Goal: Task Accomplishment & Management: Manage account settings

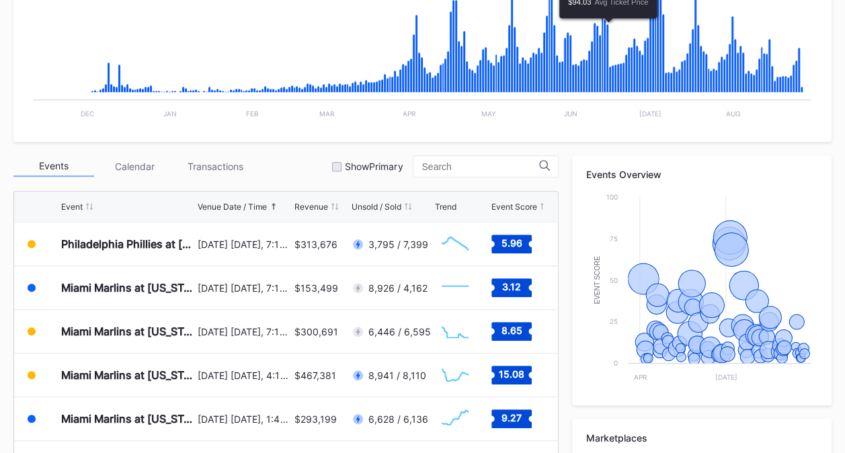
scroll to position [336, 0]
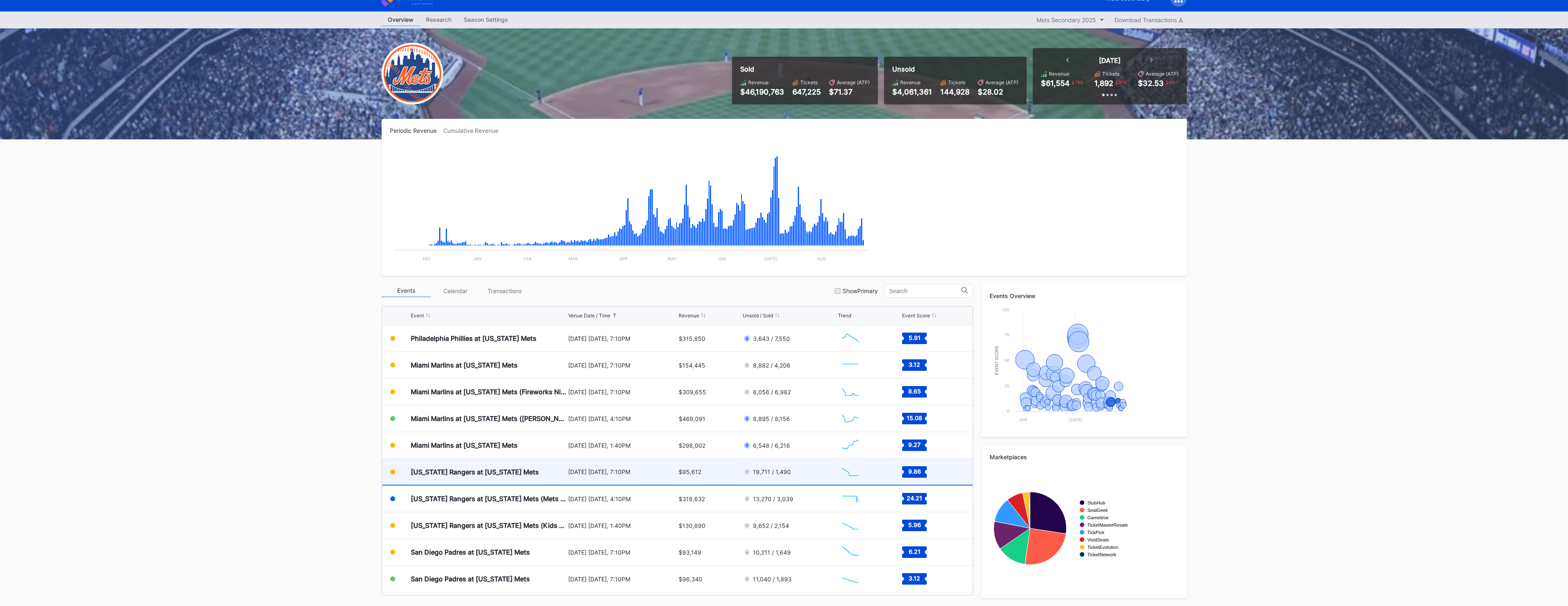
scroll to position [1764, 0]
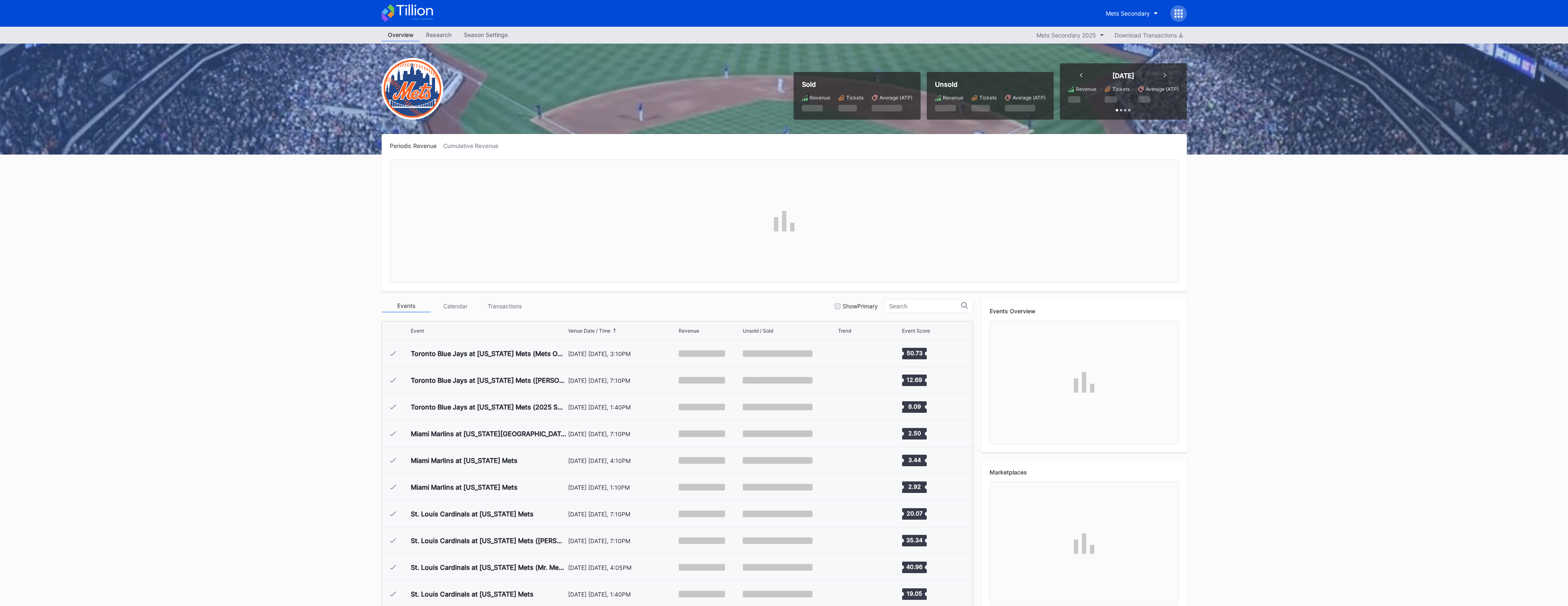
scroll to position [1764, 0]
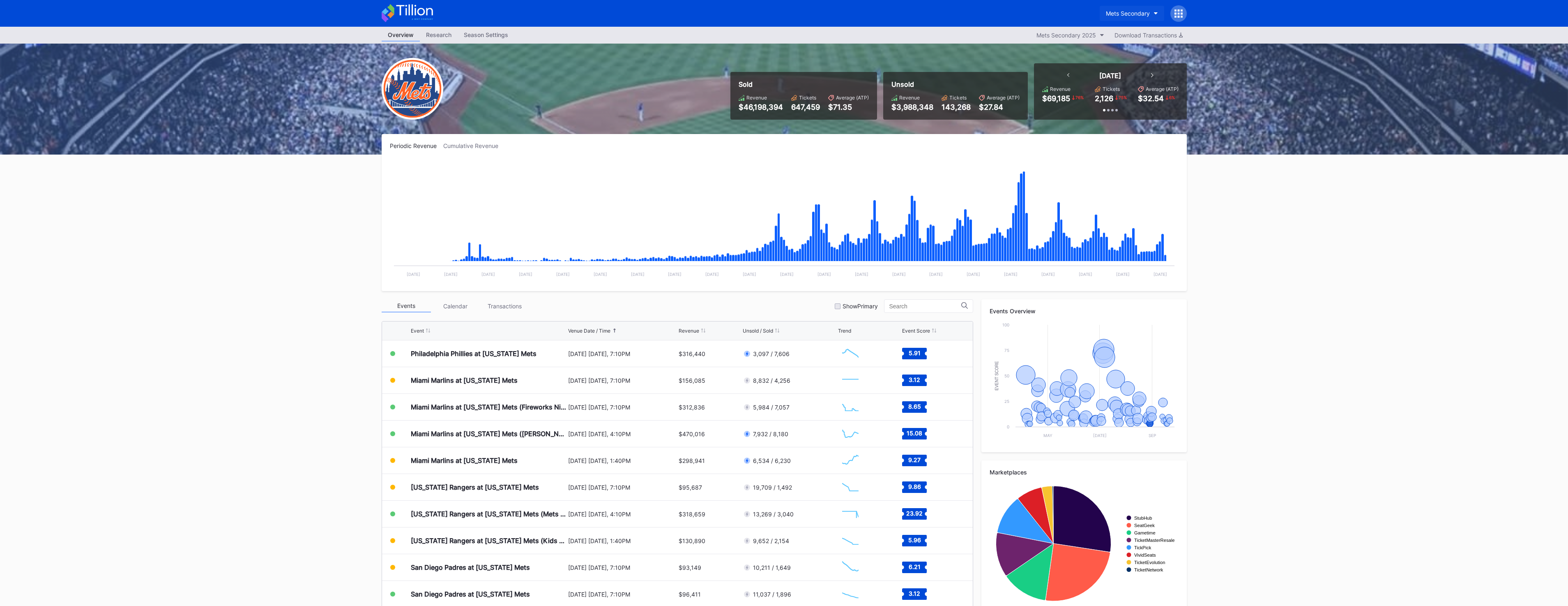
click at [1108, 14] on div "Mets Secondary" at bounding box center [1128, 13] width 44 height 7
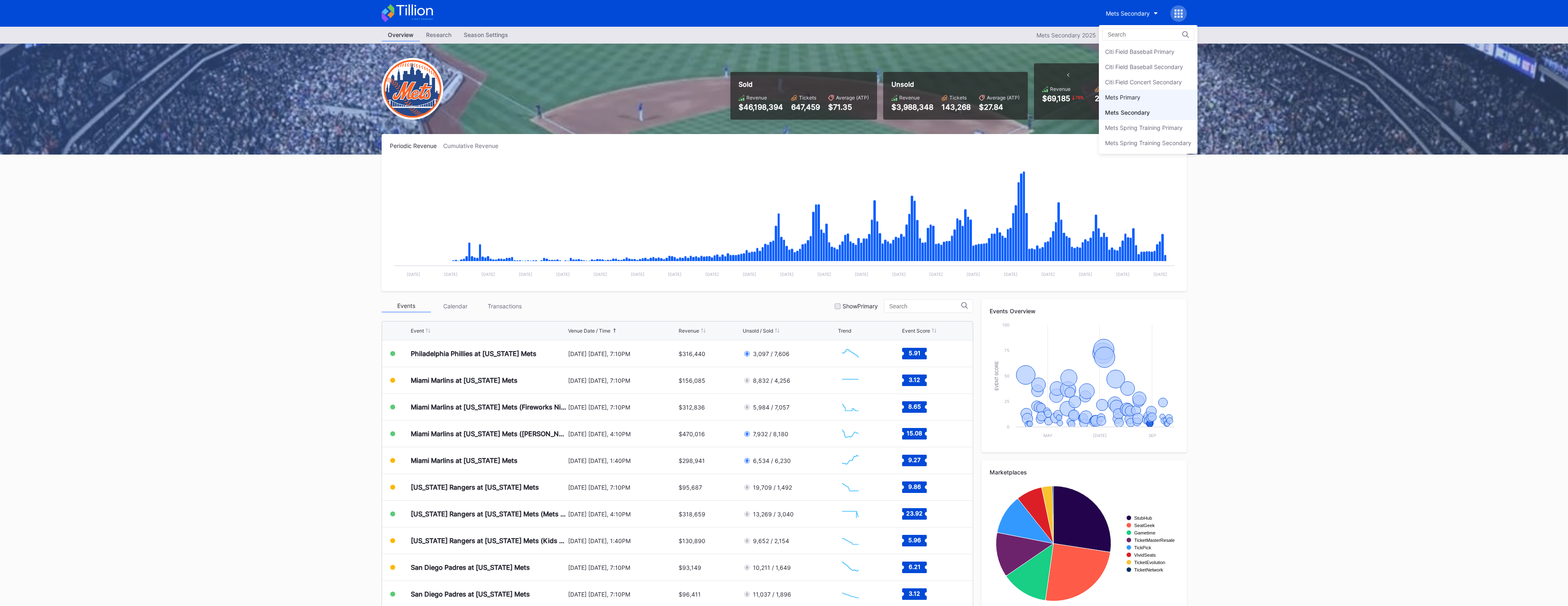
click at [1134, 104] on div "Mets Primary" at bounding box center [1148, 97] width 98 height 15
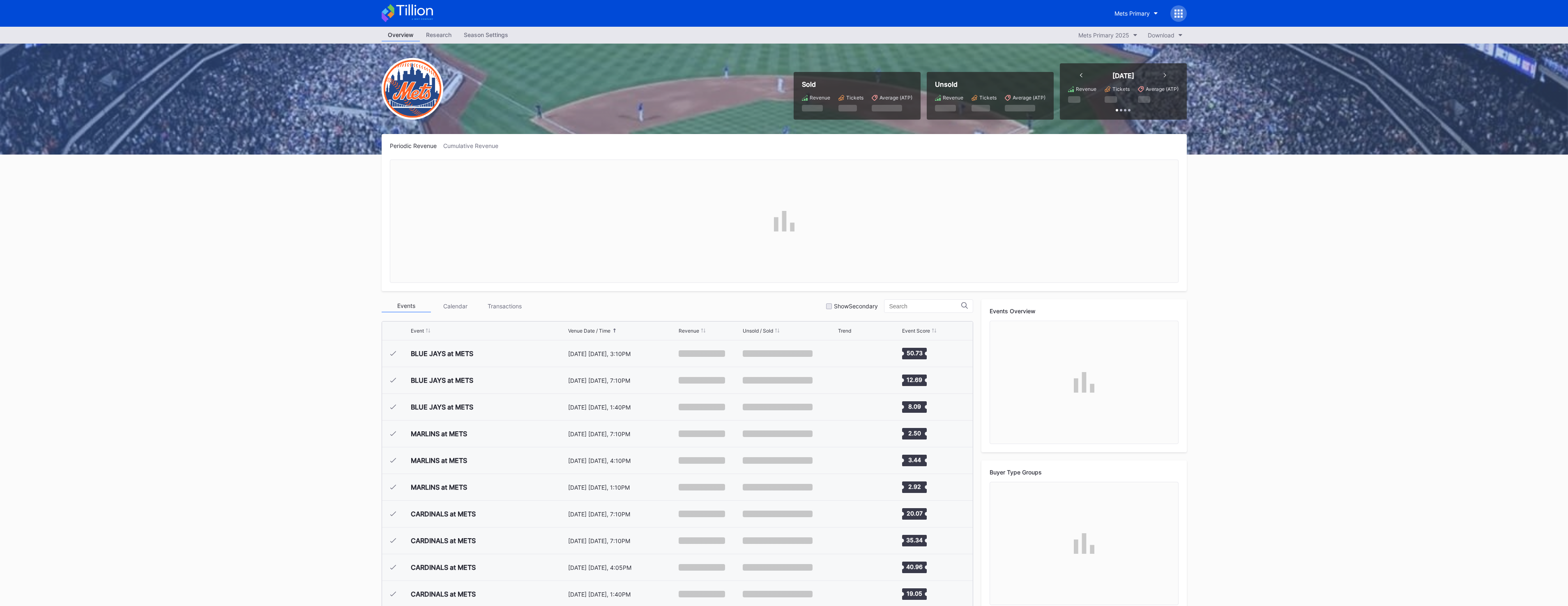
scroll to position [1764, 0]
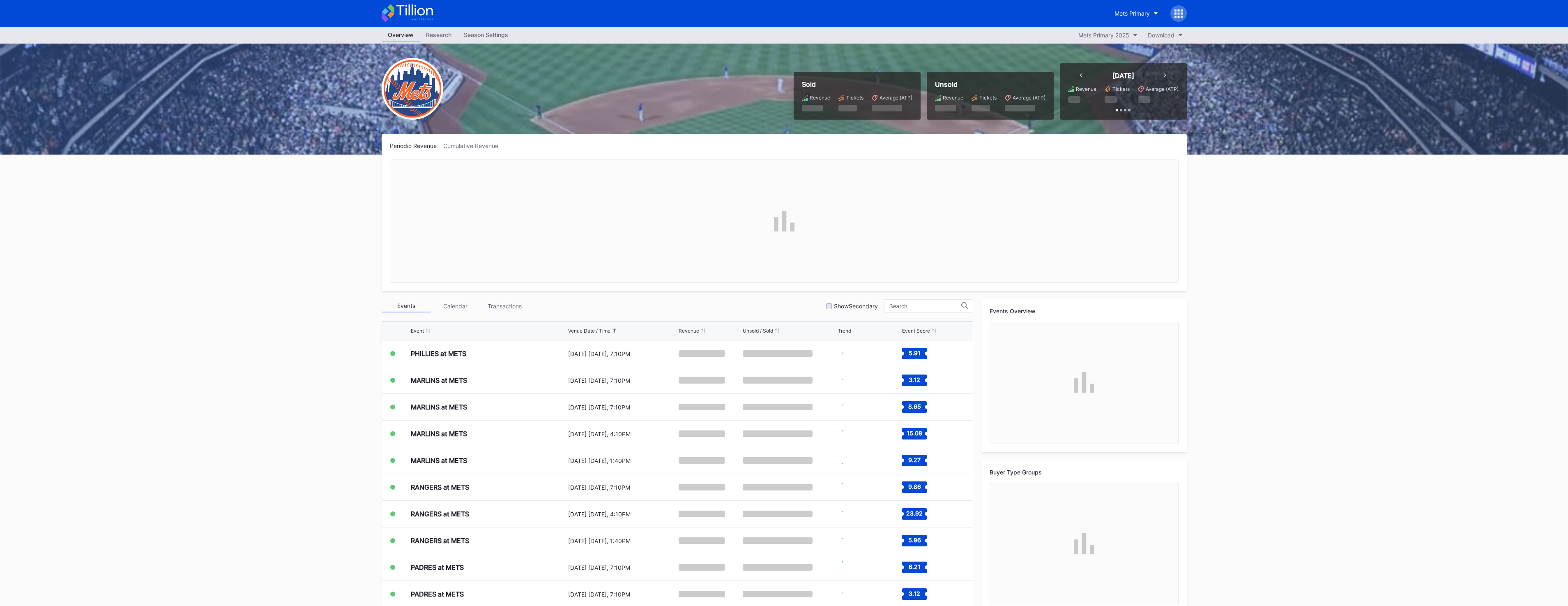
click at [506, 40] on div "Season Settings" at bounding box center [486, 34] width 57 height 12
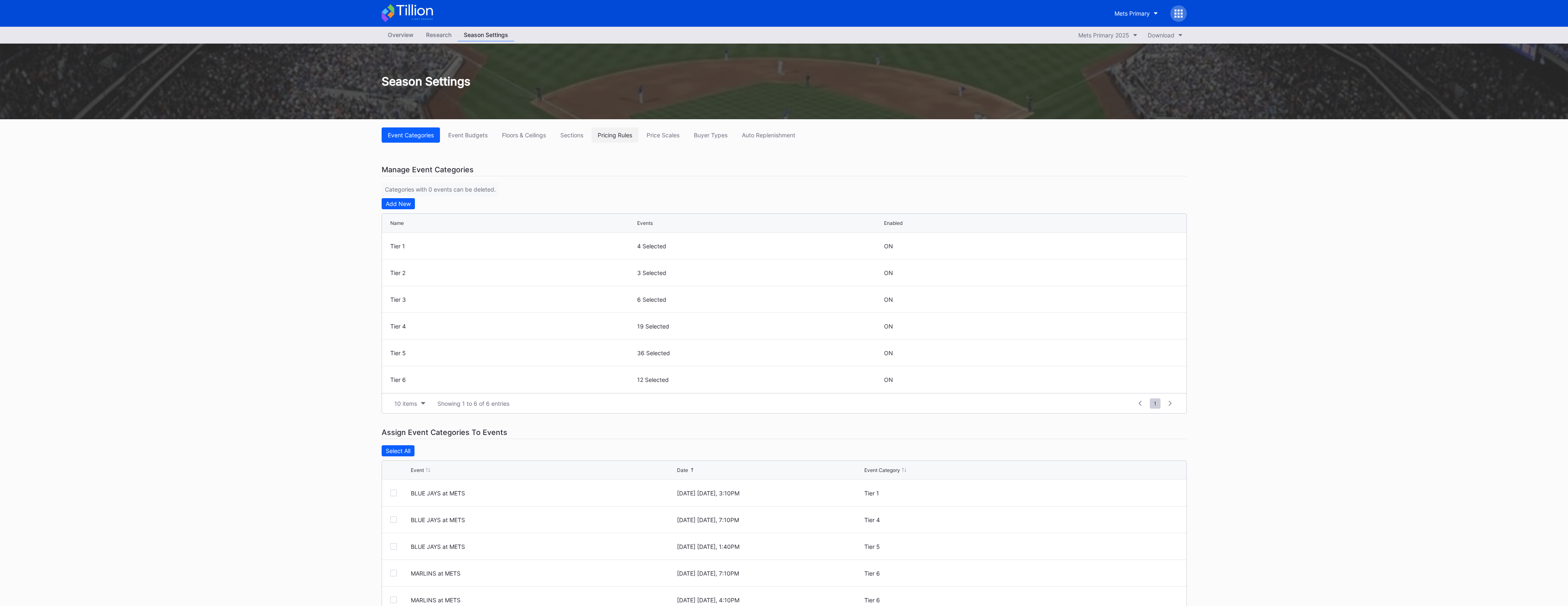
click at [625, 140] on button "Pricing Rules" at bounding box center [615, 135] width 47 height 15
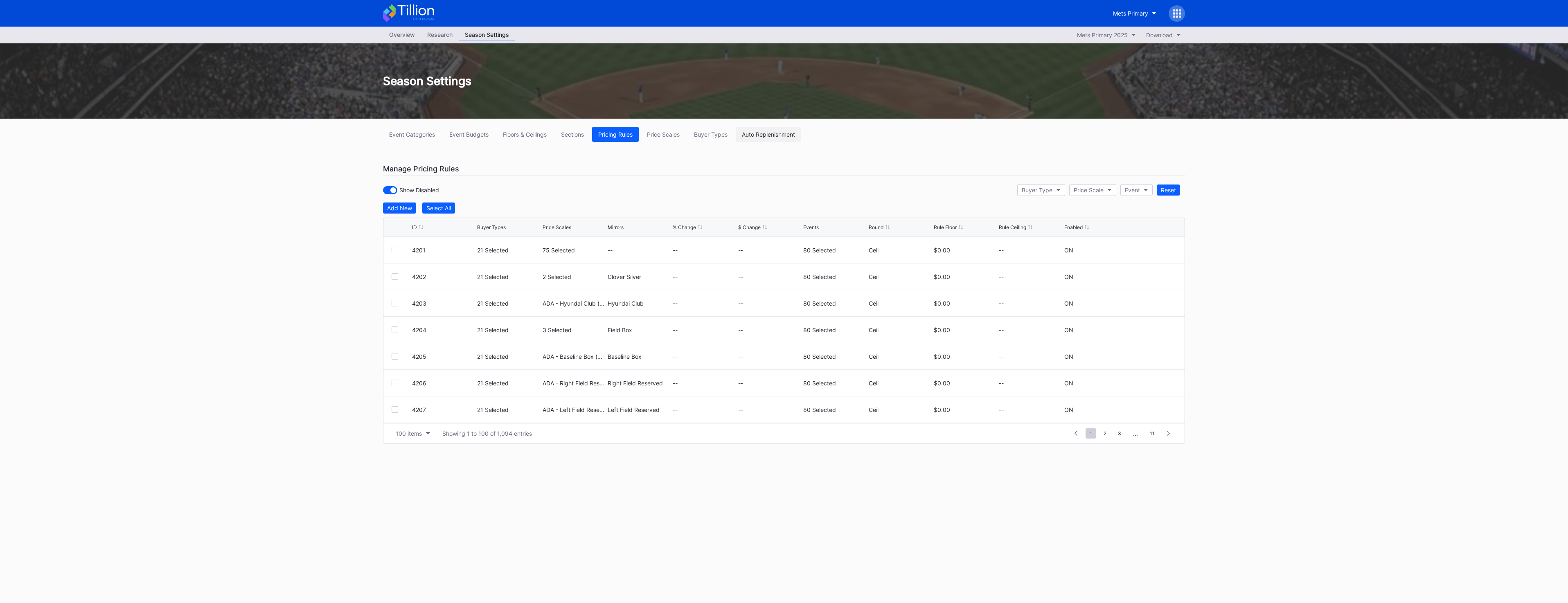
click at [758, 131] on div "Auto Replenishment" at bounding box center [768, 134] width 53 height 7
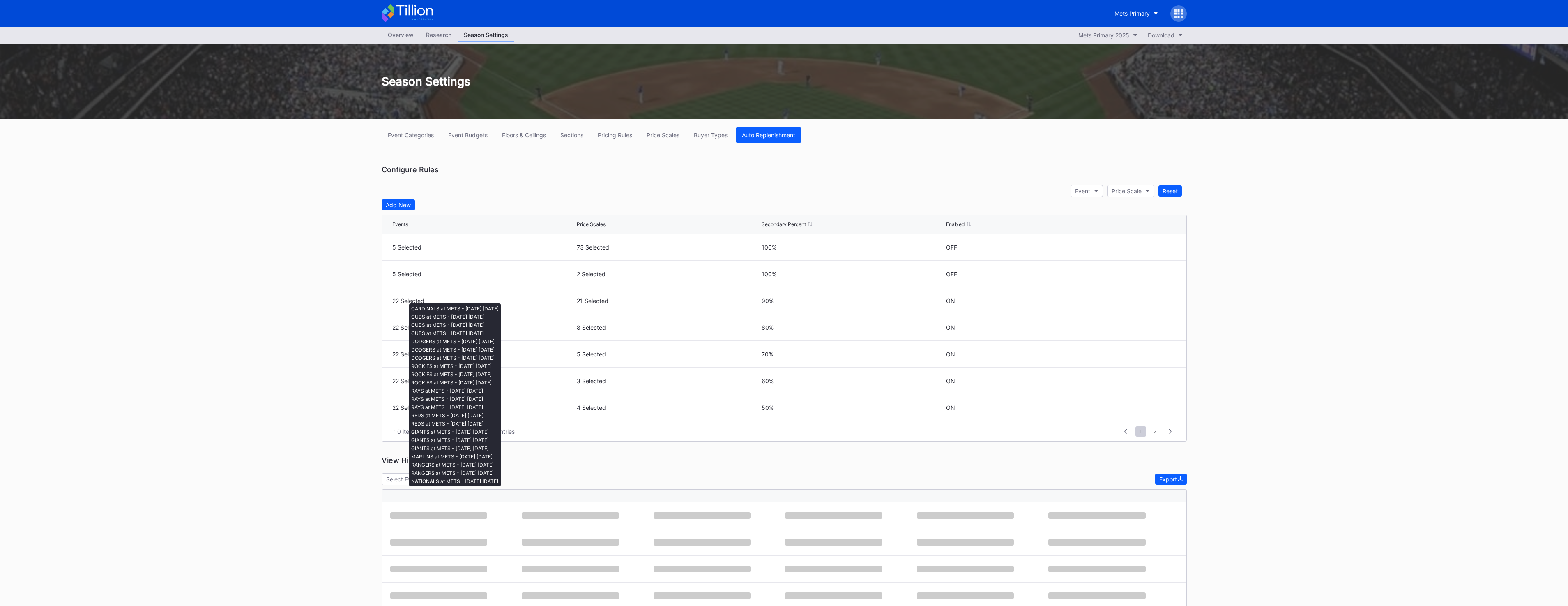
click at [1144, 300] on icon at bounding box center [1147, 301] width 6 height 6
click at [1292, 291] on div "Overview Research Season Settings Mets Primary 2025 Download Season Settings Ev…" at bounding box center [784, 380] width 1568 height 706
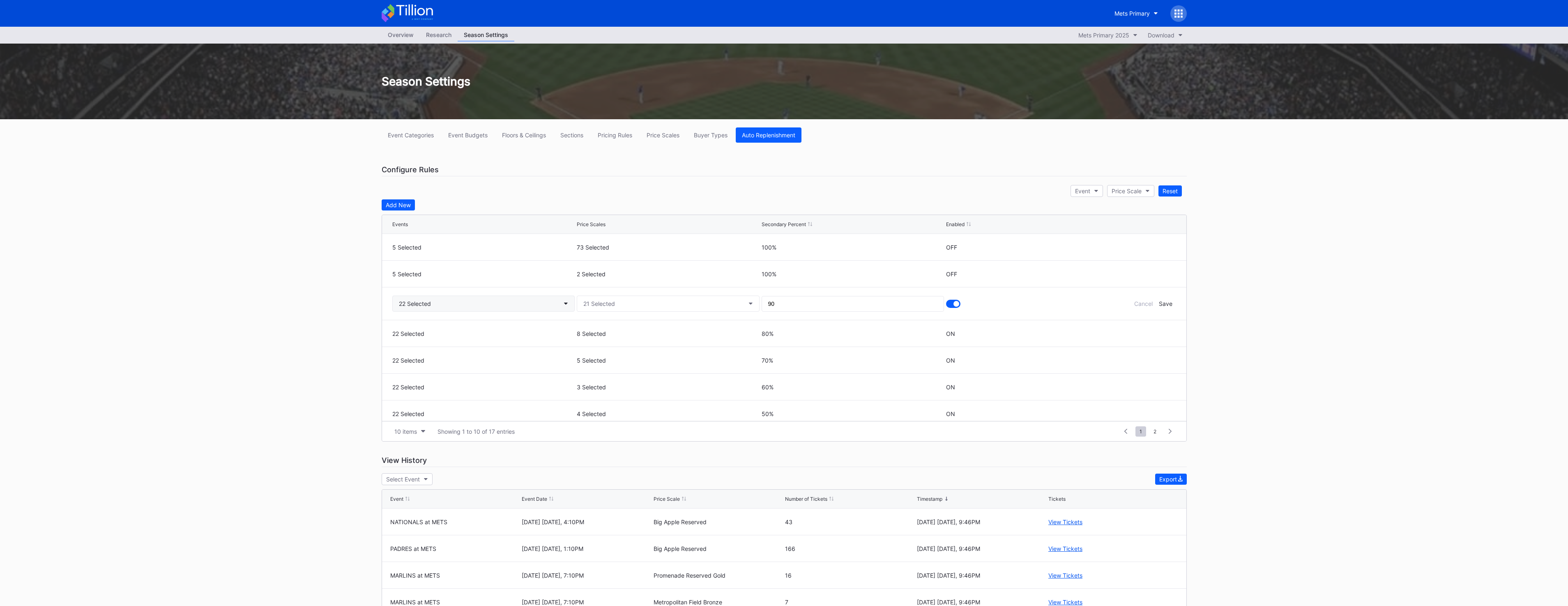
click at [467, 302] on button "22 Selected" at bounding box center [483, 303] width 183 height 16
click at [492, 400] on div "MARLINS at METS - [DATE] [DATE]" at bounding box center [464, 395] width 144 height 15
click at [1163, 306] on div "Save" at bounding box center [1165, 303] width 13 height 7
click at [1144, 330] on div at bounding box center [1147, 327] width 6 height 6
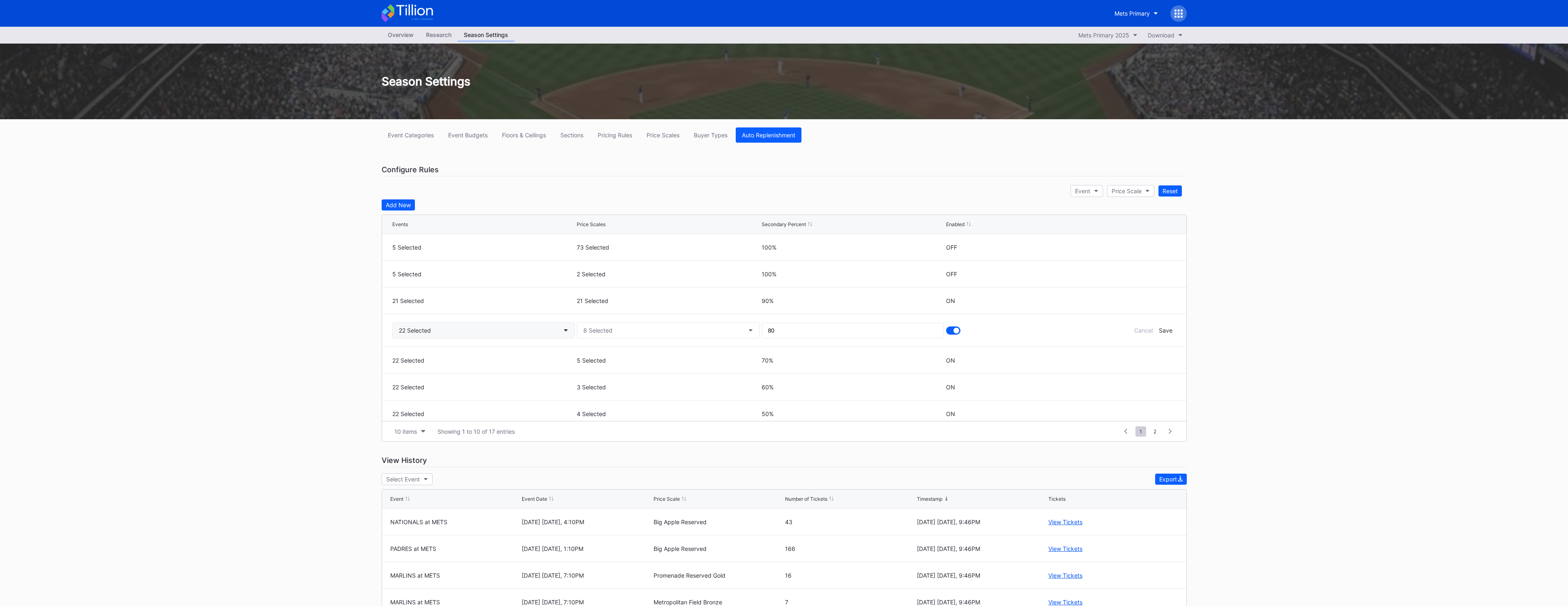
click at [527, 330] on button "22 Selected" at bounding box center [483, 330] width 183 height 16
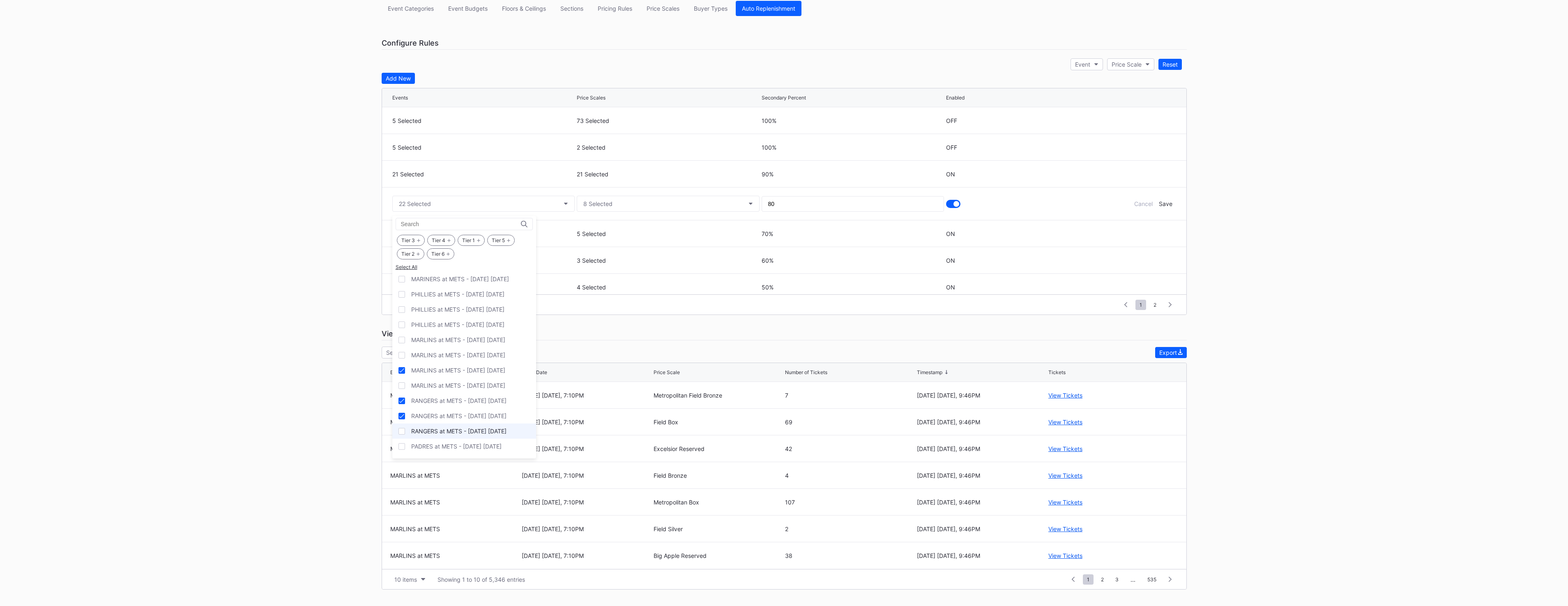
scroll to position [953, 0]
click at [499, 380] on div "MARLINS at METS - [DATE] [DATE]" at bounding box center [458, 377] width 94 height 7
click at [1160, 204] on div "Save" at bounding box center [1165, 203] width 13 height 7
click at [1144, 229] on icon at bounding box center [1147, 227] width 6 height 6
click at [477, 224] on button "22 Selected" at bounding box center [483, 231] width 183 height 16
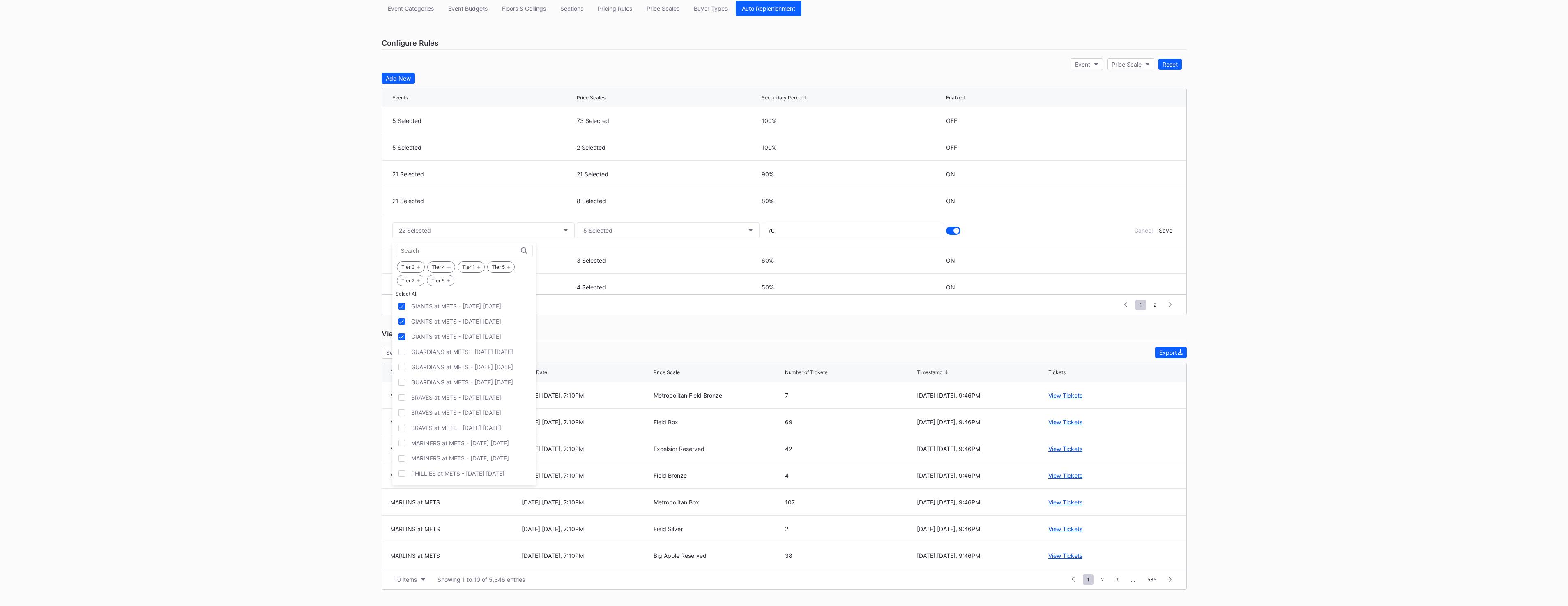
scroll to position [1035, 0]
click at [488, 327] on div "MARLINS at METS - [DATE] [DATE]" at bounding box center [464, 322] width 144 height 15
click at [1159, 144] on div "Save" at bounding box center [1165, 144] width 13 height 7
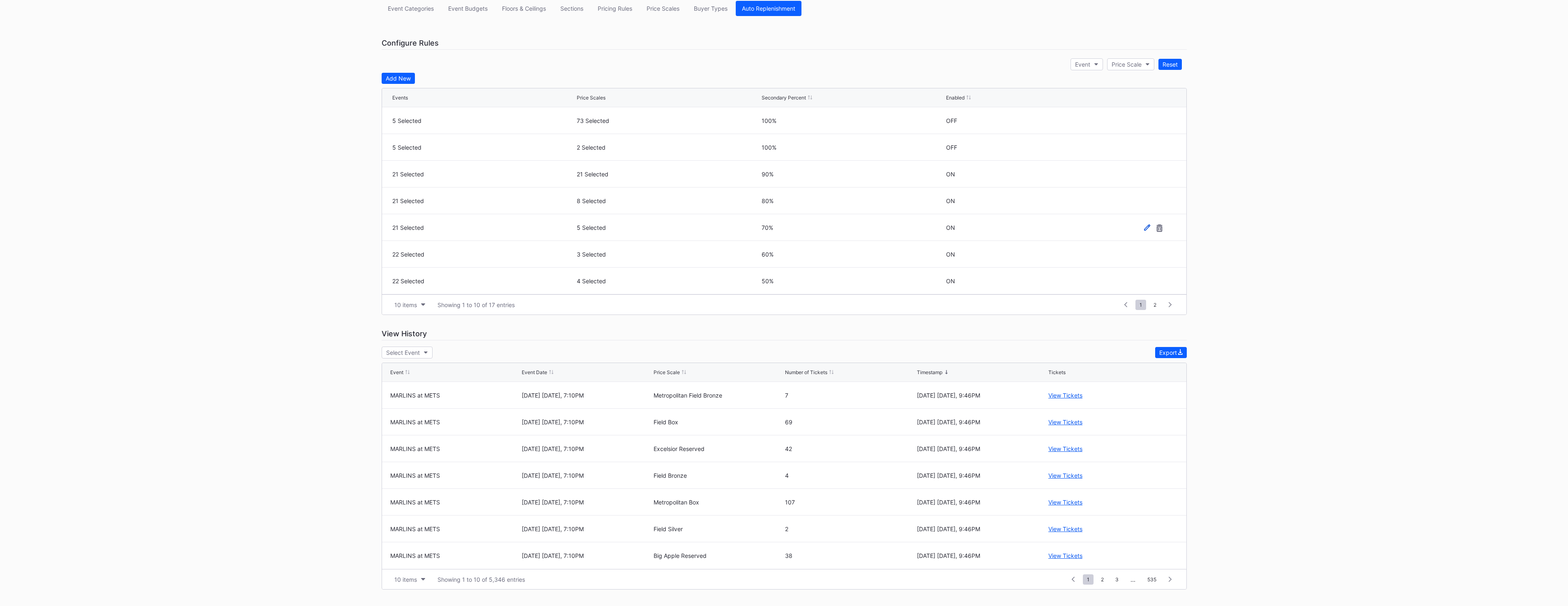
click at [1144, 227] on icon at bounding box center [1147, 227] width 6 height 6
click at [1159, 229] on div "Save" at bounding box center [1165, 230] width 13 height 7
click at [1144, 253] on icon at bounding box center [1147, 254] width 6 height 6
click at [485, 261] on button "22 Selected" at bounding box center [483, 257] width 183 height 16
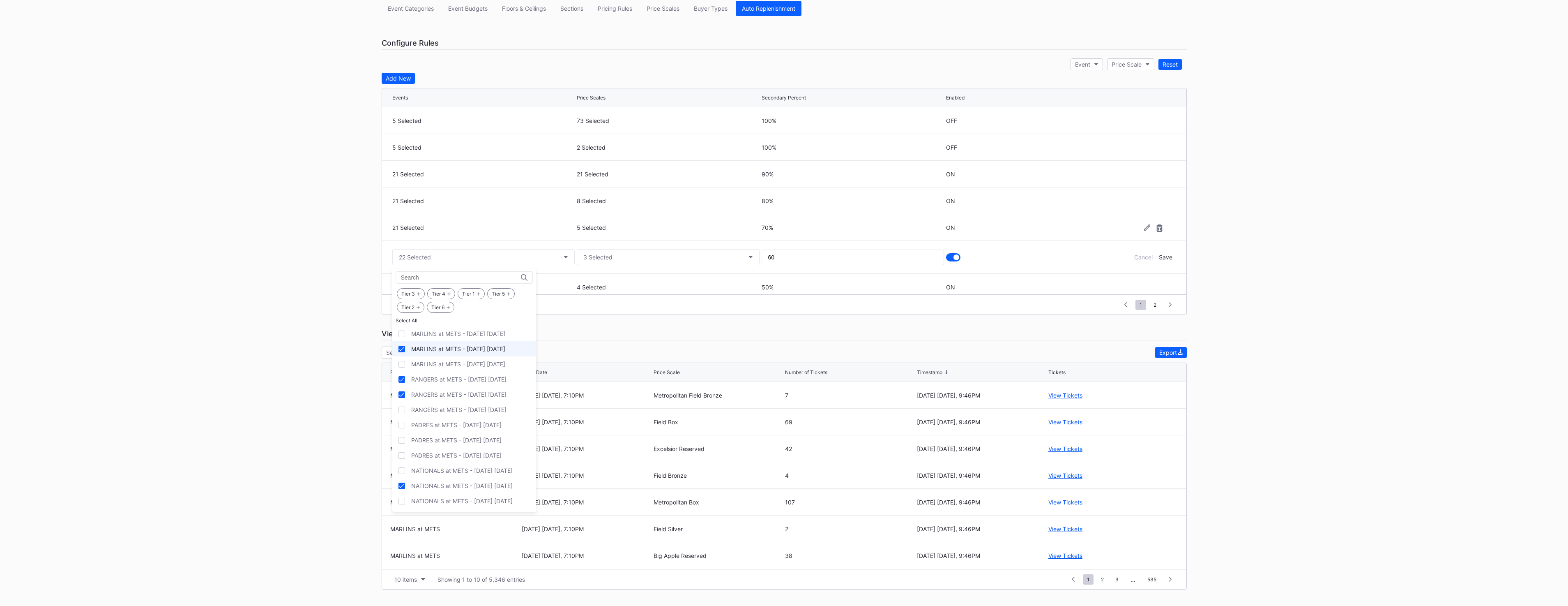
click at [487, 346] on div "MARLINS at METS - [DATE] [DATE]" at bounding box center [458, 349] width 94 height 7
click at [1162, 258] on div "Save" at bounding box center [1165, 257] width 13 height 7
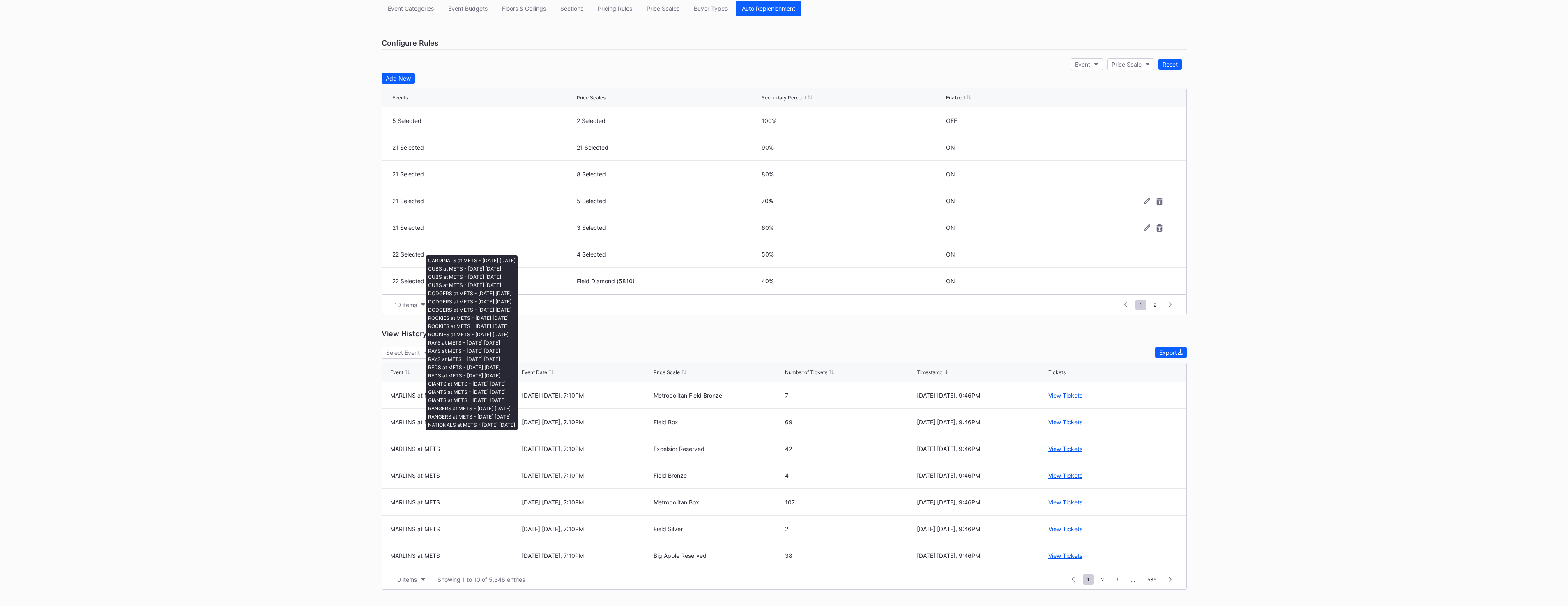
scroll to position [41, 0]
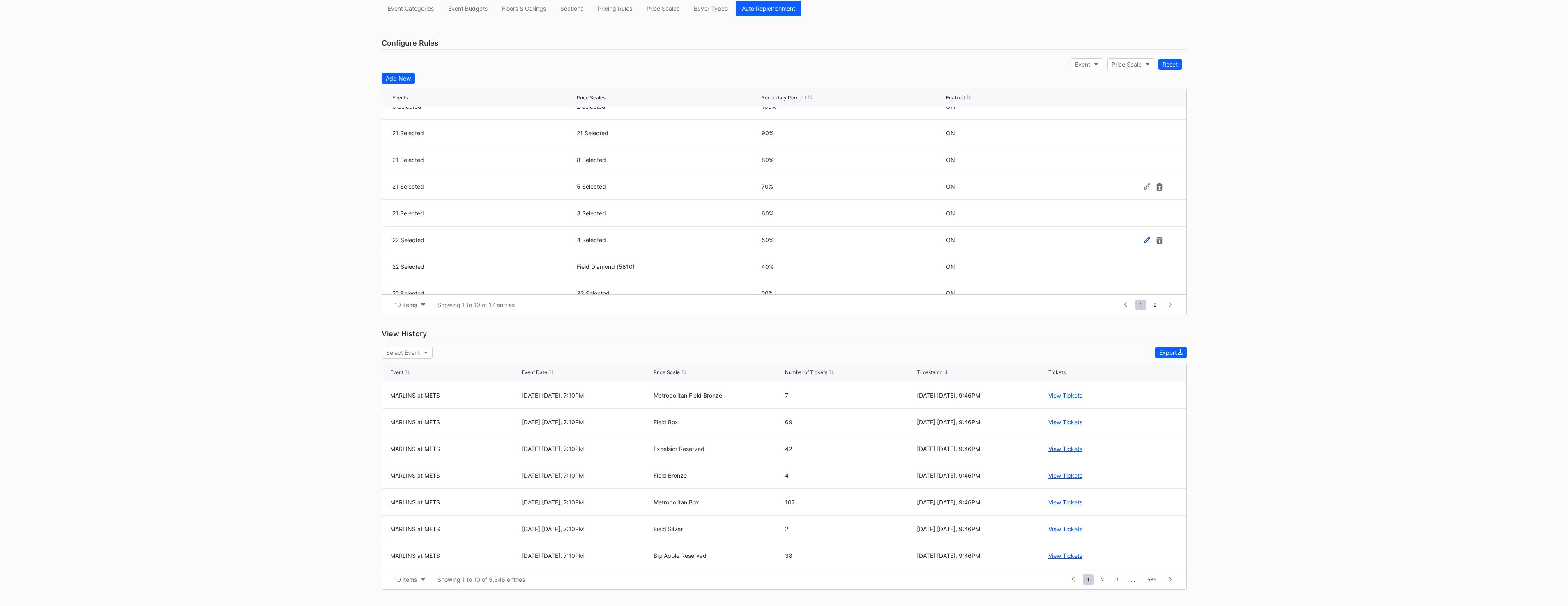
click at [1144, 242] on icon at bounding box center [1147, 240] width 6 height 6
click at [534, 241] on button "22 Selected" at bounding box center [483, 243] width 183 height 16
click at [492, 333] on div "MARLINS at METS - [DATE] [DATE]" at bounding box center [458, 334] width 94 height 7
click at [1161, 240] on div "Save" at bounding box center [1165, 242] width 13 height 7
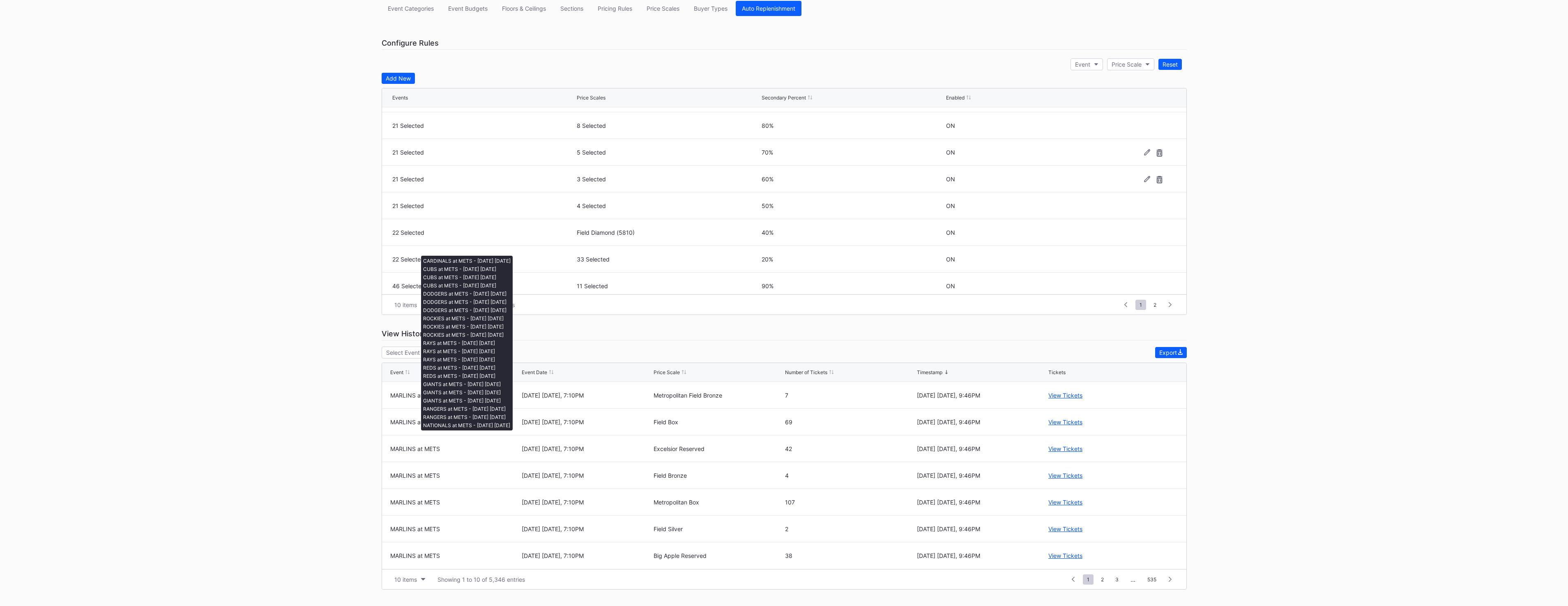
scroll to position [80, 0]
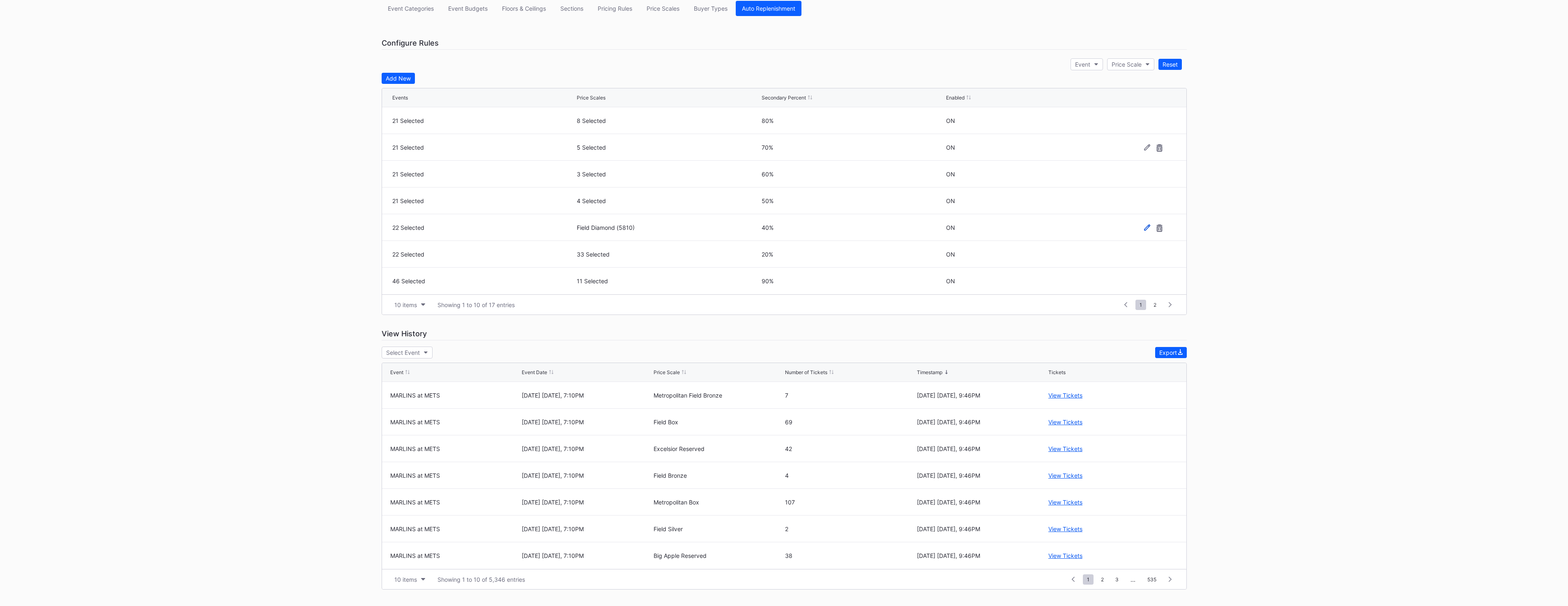
click at [1144, 227] on icon at bounding box center [1147, 227] width 6 height 6
click at [466, 235] on button "22 Selected" at bounding box center [483, 231] width 183 height 16
click at [483, 323] on div "MARLINS at METS - [DATE] [DATE]" at bounding box center [458, 322] width 94 height 7
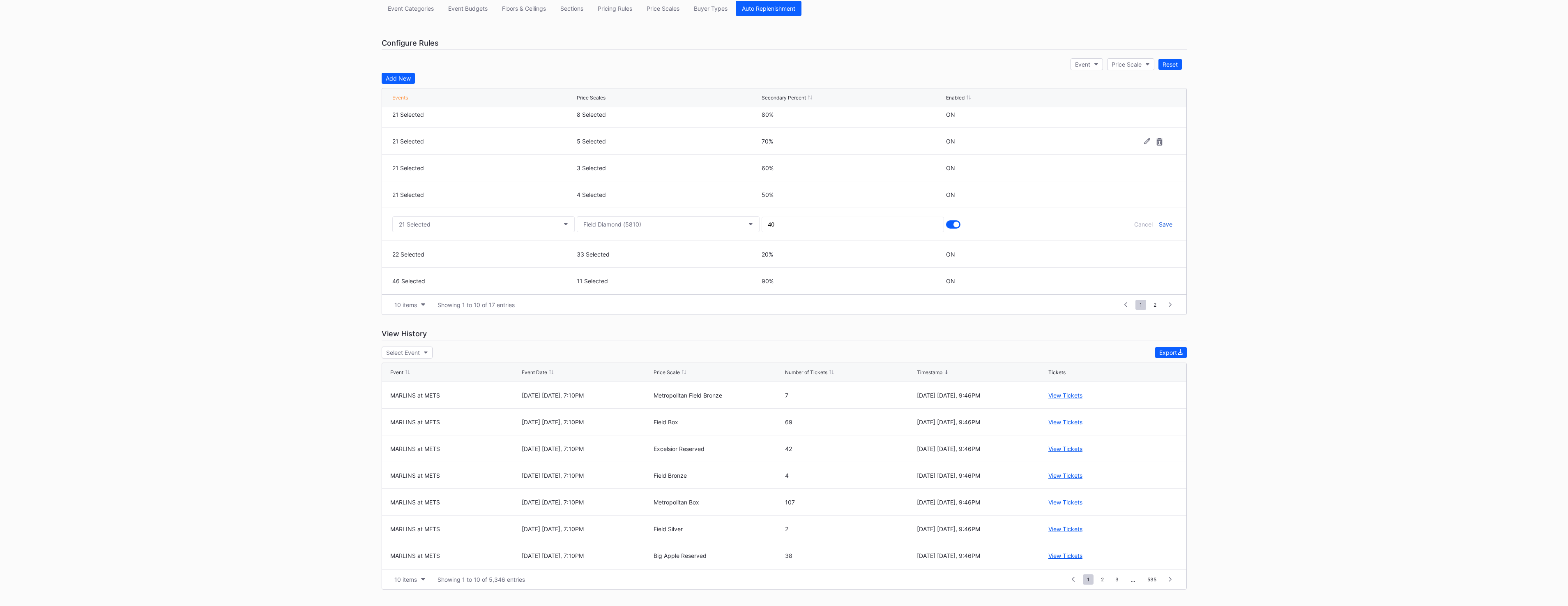
click at [1159, 226] on div "Save" at bounding box center [1165, 224] width 13 height 7
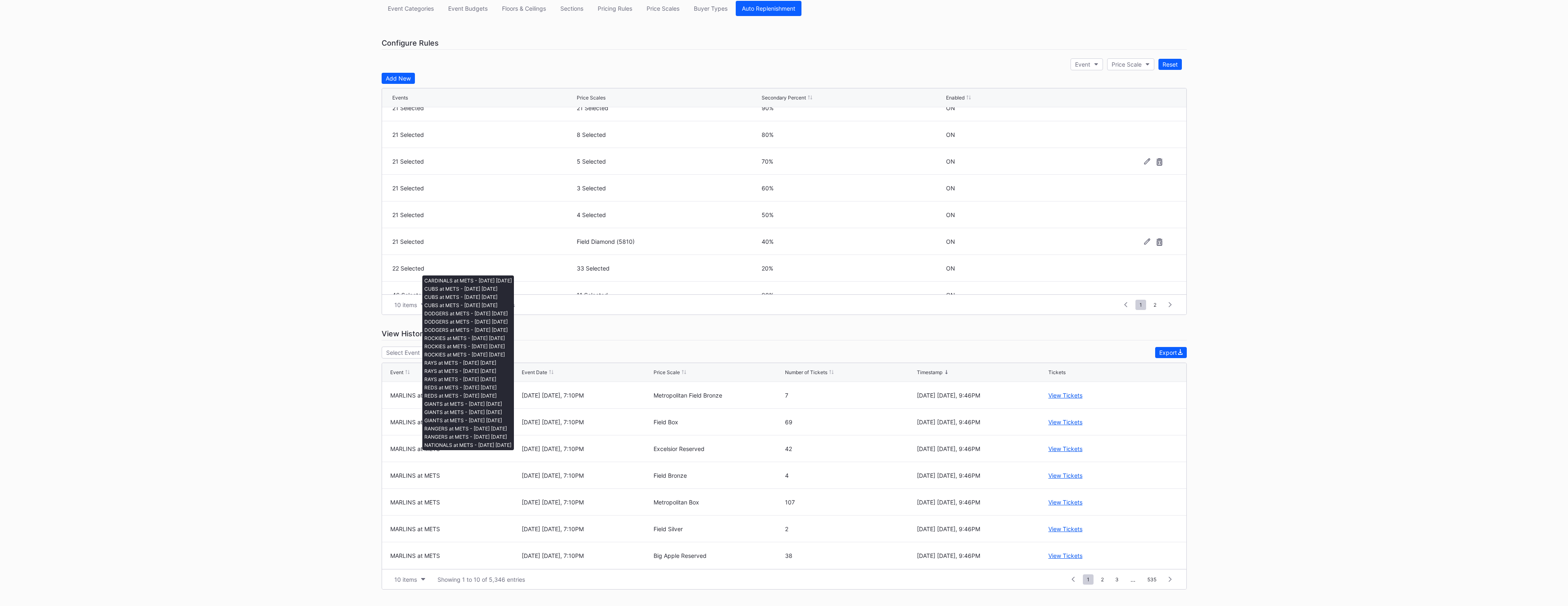
scroll to position [80, 0]
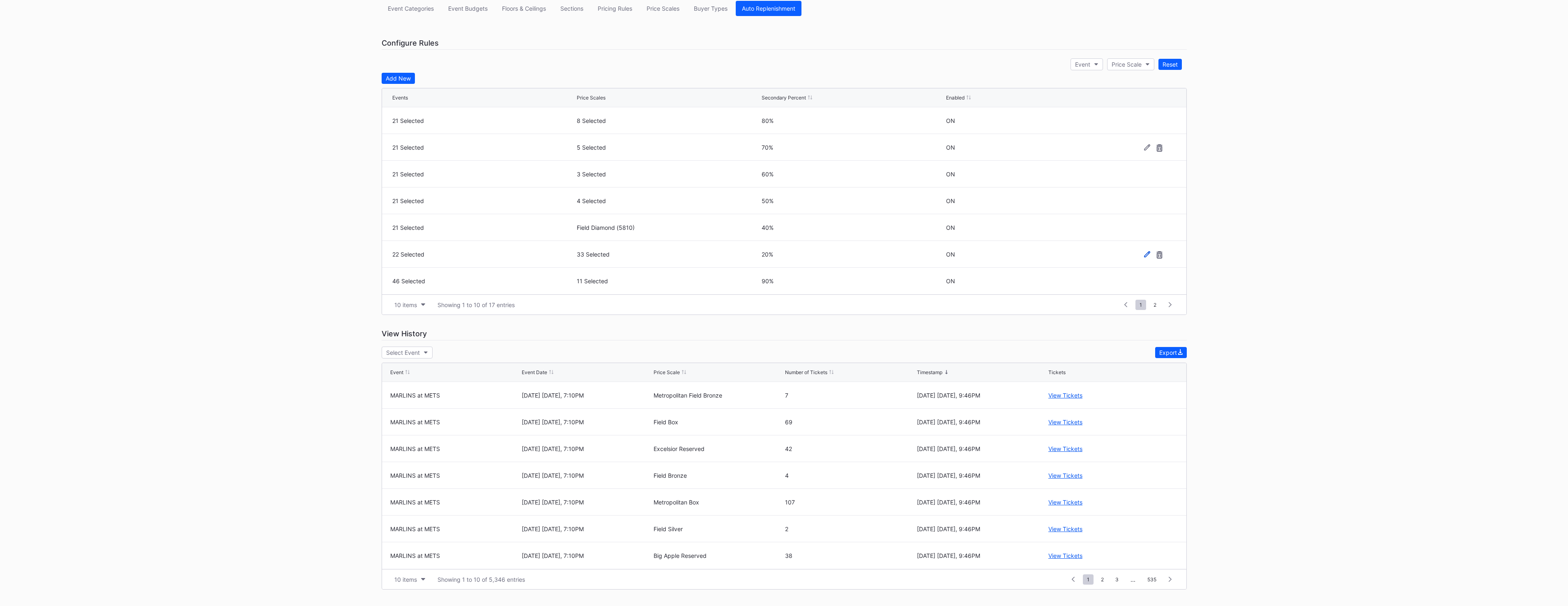
click at [1144, 256] on icon at bounding box center [1147, 254] width 6 height 6
click at [458, 257] on button "22 Selected" at bounding box center [483, 257] width 183 height 16
click at [485, 351] on div "MARLINS at METS - [DATE] [DATE]" at bounding box center [458, 349] width 94 height 7
click at [1159, 256] on div "Save" at bounding box center [1165, 257] width 13 height 7
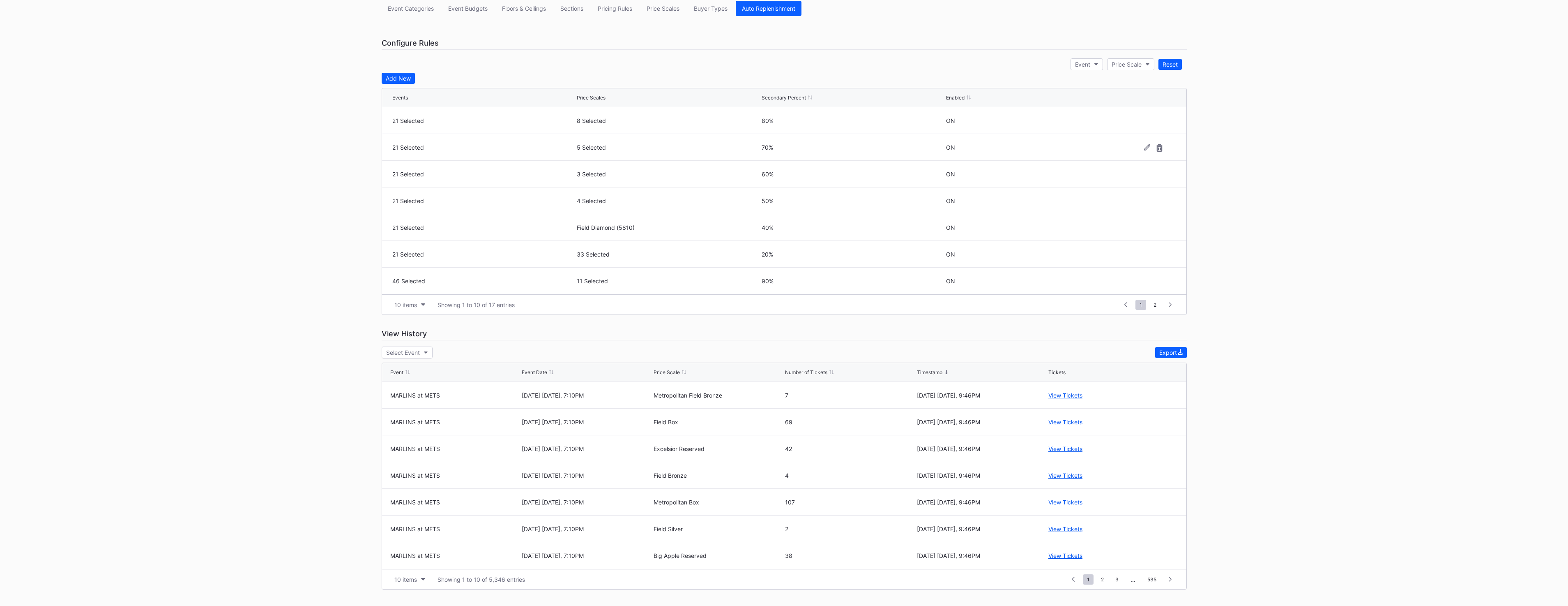
scroll to position [0, 0]
